Goal: Check status: Check status

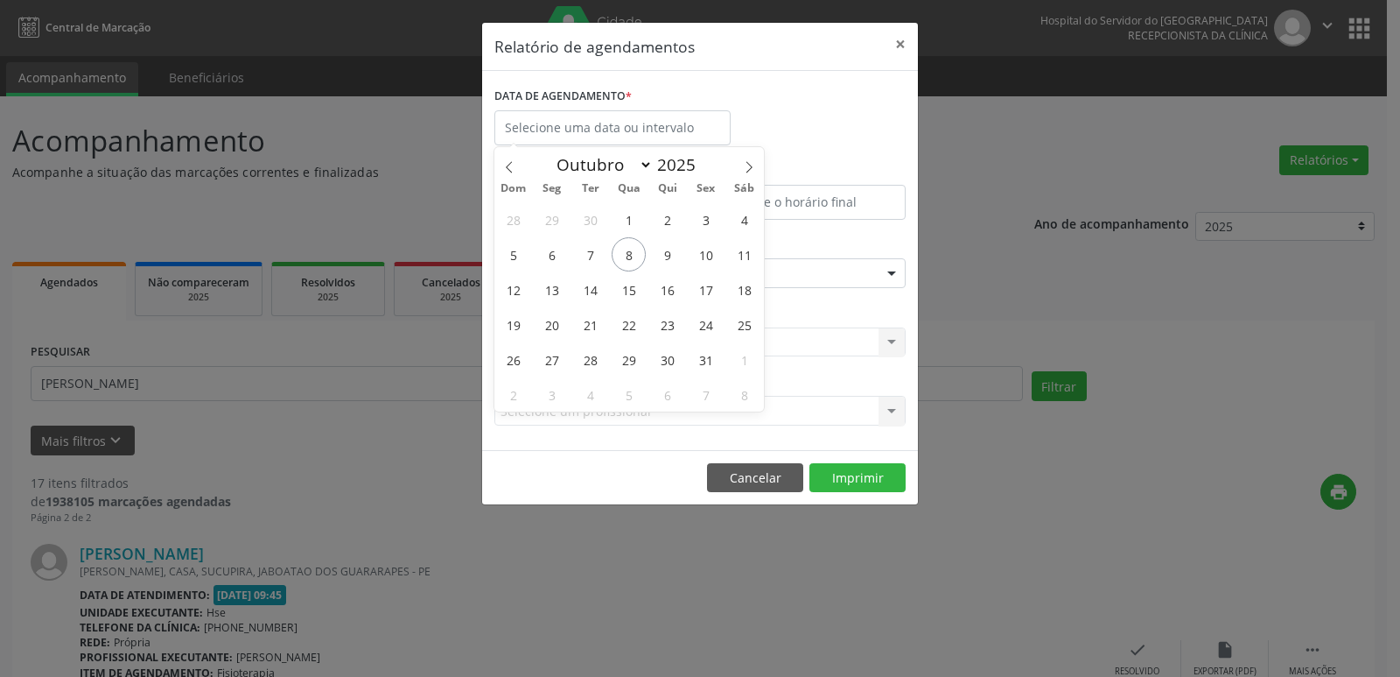
select select "9"
click at [558, 293] on span "13" at bounding box center [552, 289] width 34 height 34
type input "[DATE]"
click at [558, 293] on span "13" at bounding box center [552, 289] width 34 height 34
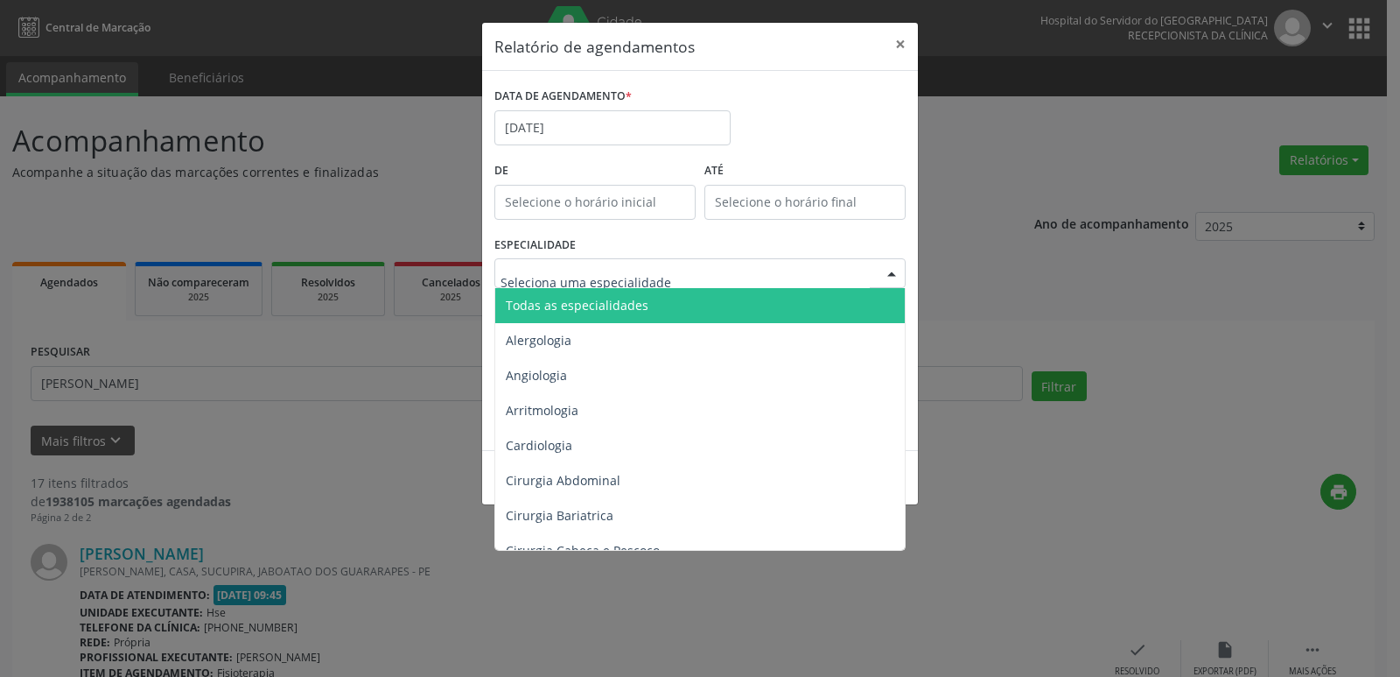
click at [636, 305] on span "Todas as especialidades" at bounding box center [577, 305] width 143 height 17
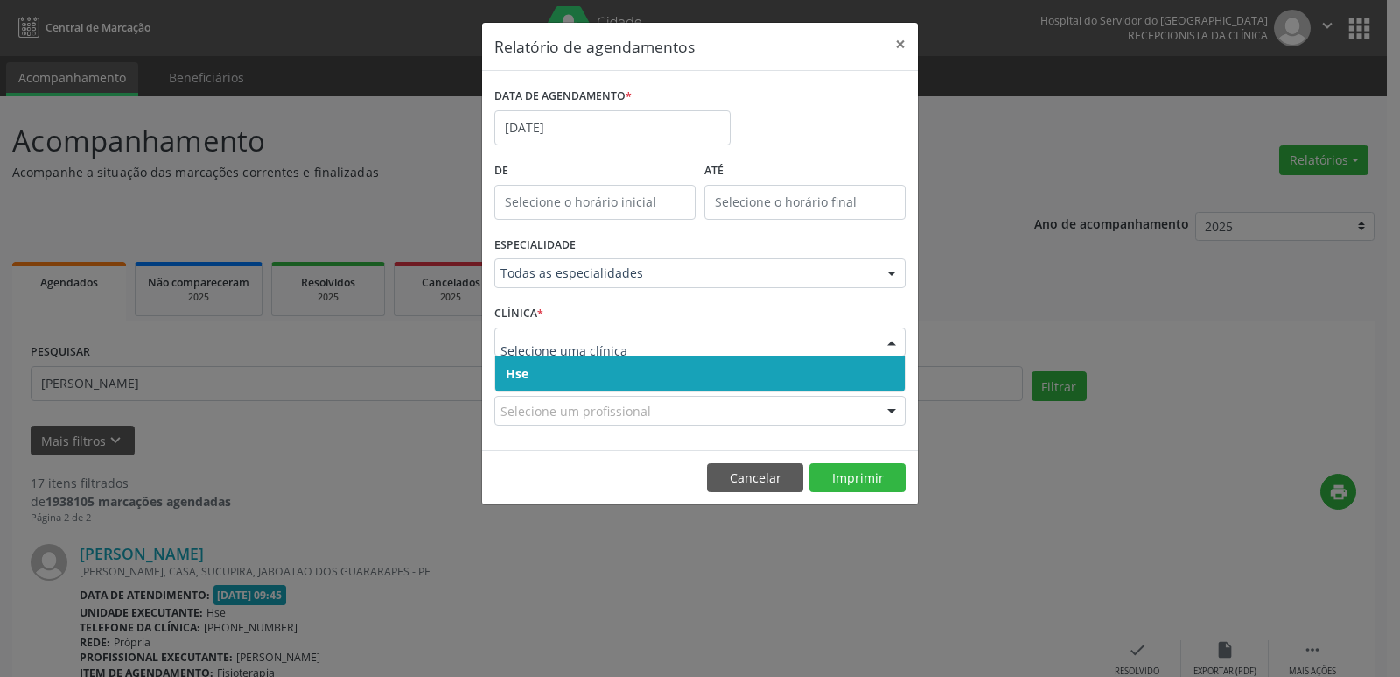
click at [584, 375] on span "Hse" at bounding box center [700, 373] width 410 height 35
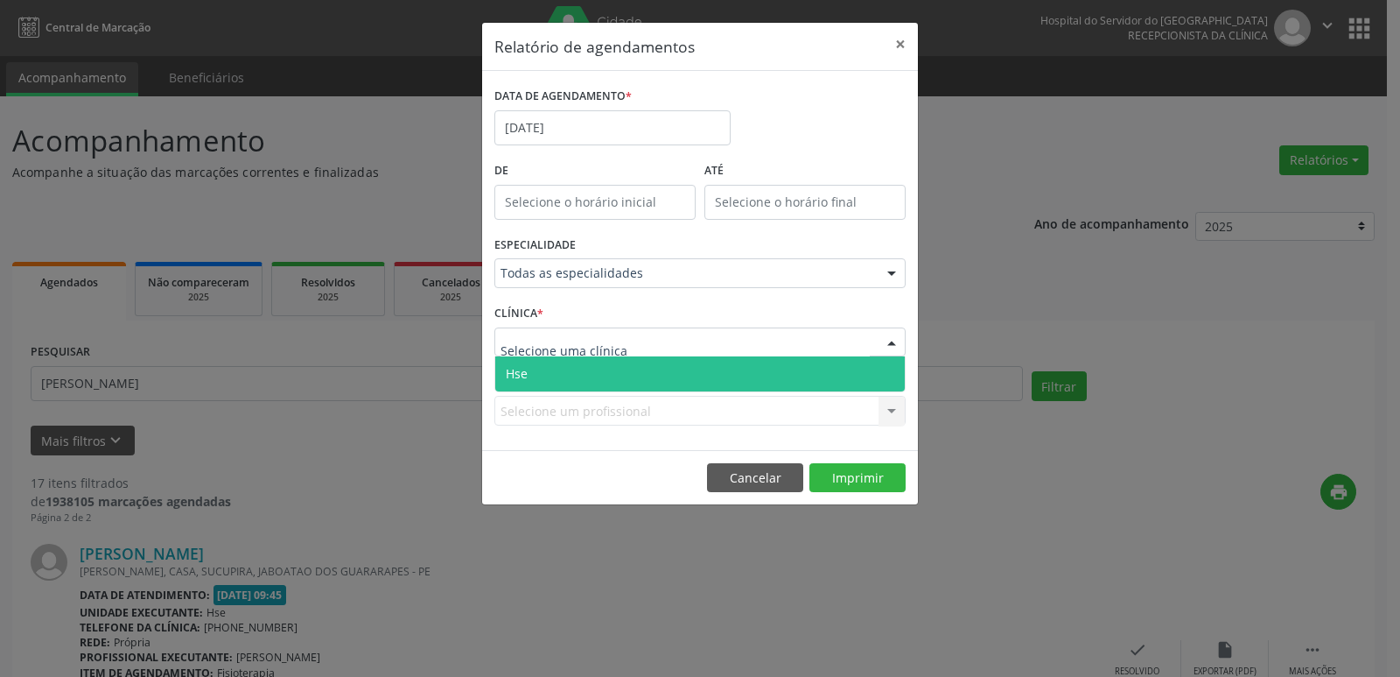
click at [579, 378] on span "Hse" at bounding box center [700, 373] width 410 height 35
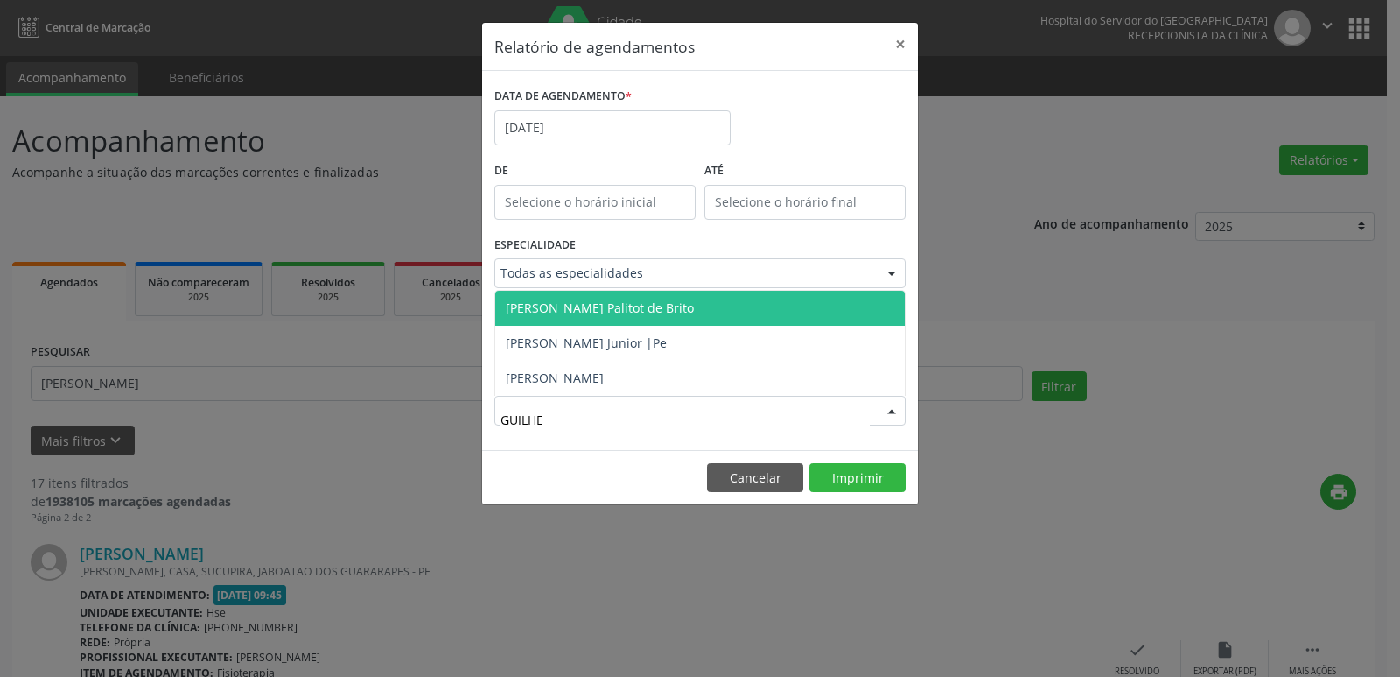
type input "GUILHER"
click at [637, 315] on span "[PERSON_NAME] Palitot de Brito" at bounding box center [600, 307] width 188 height 17
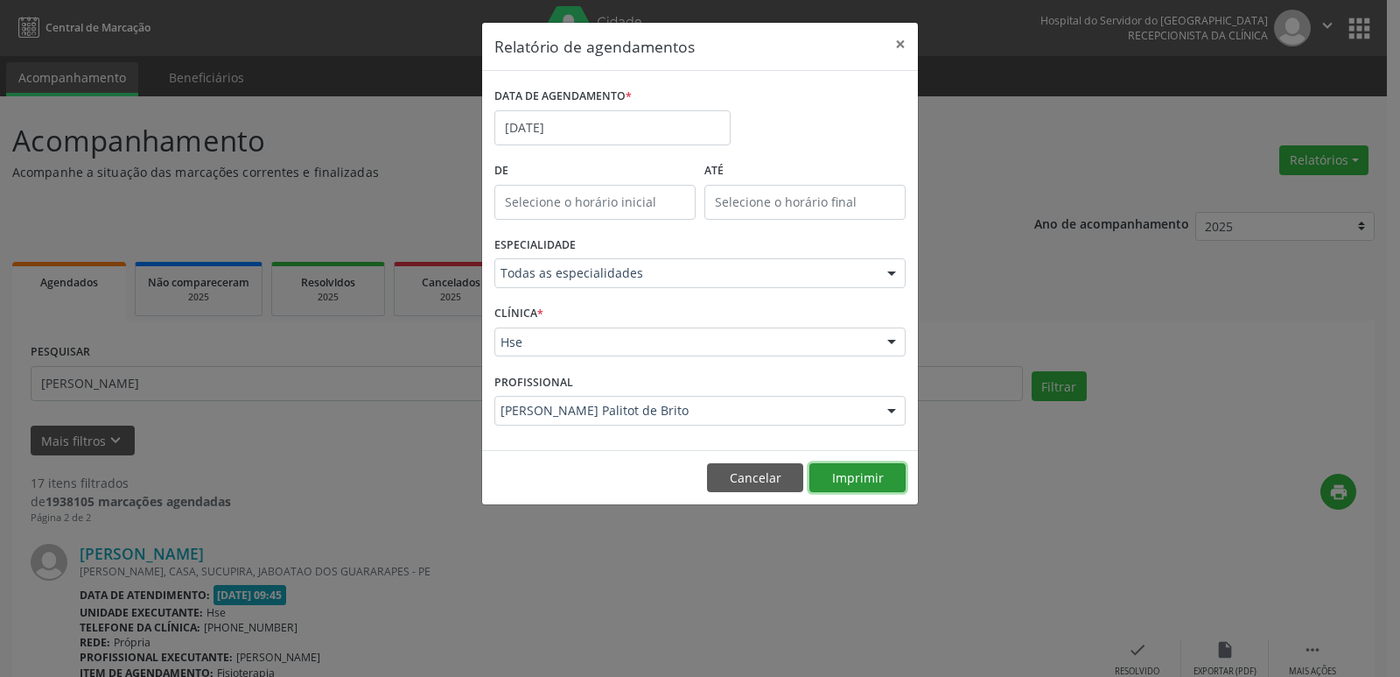
click at [852, 482] on button "Imprimir" at bounding box center [858, 478] width 96 height 30
